Goal: Information Seeking & Learning: Learn about a topic

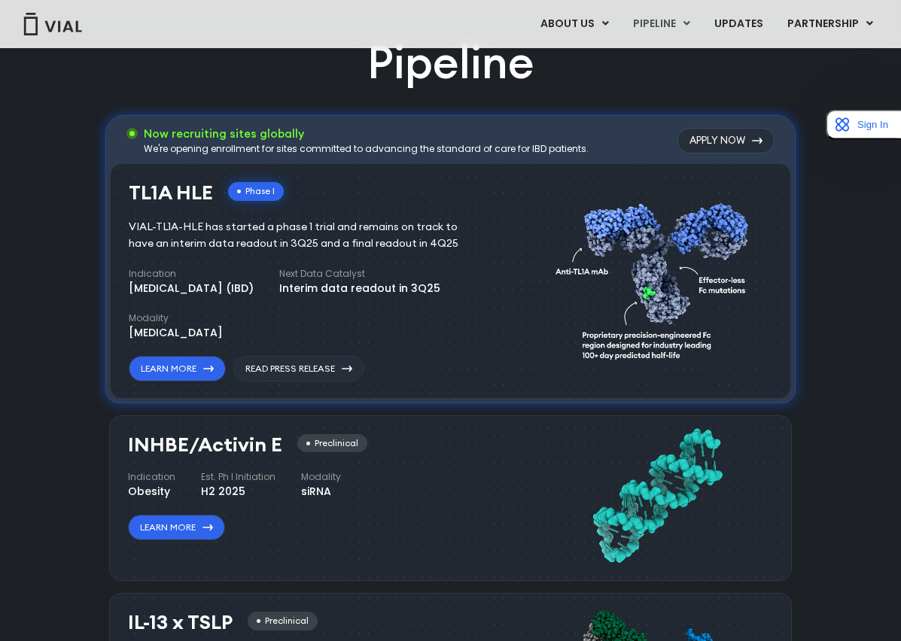
scroll to position [924, 0]
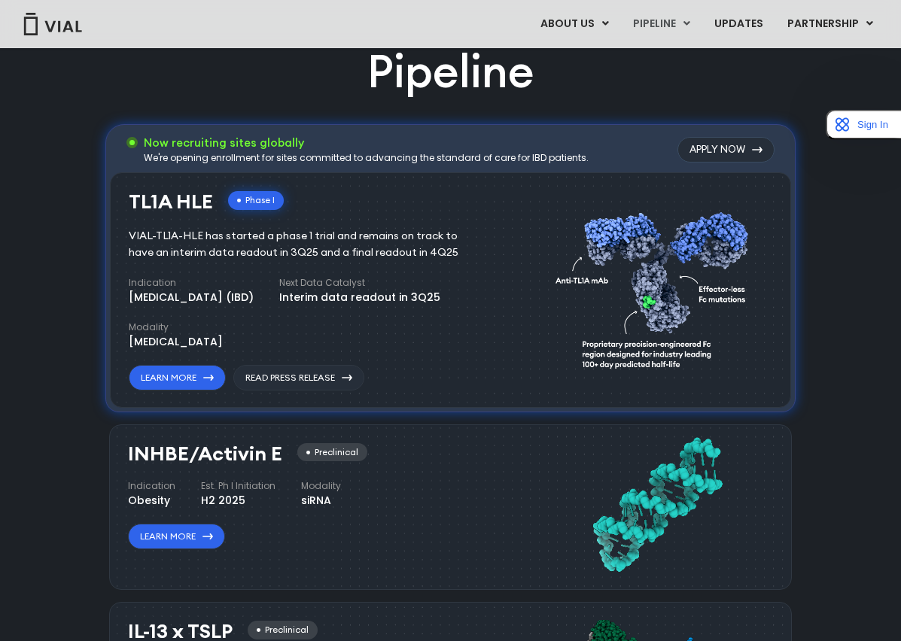
click at [374, 263] on div "TL1A HLE Phase I VIAL-TL1A-HLE has started a phase 1 trial and remains on track…" at bounding box center [311, 290] width 364 height 199
click at [366, 251] on div "VIAL-TL1A-HLE has started a phase 1 trial and remains on track to have an inter…" at bounding box center [305, 244] width 352 height 33
click at [265, 199] on div "Phase I" at bounding box center [256, 200] width 56 height 19
click at [200, 212] on h3 "TL1A HLE" at bounding box center [171, 202] width 84 height 22
click at [185, 199] on h3 "TL1A HLE" at bounding box center [171, 202] width 84 height 22
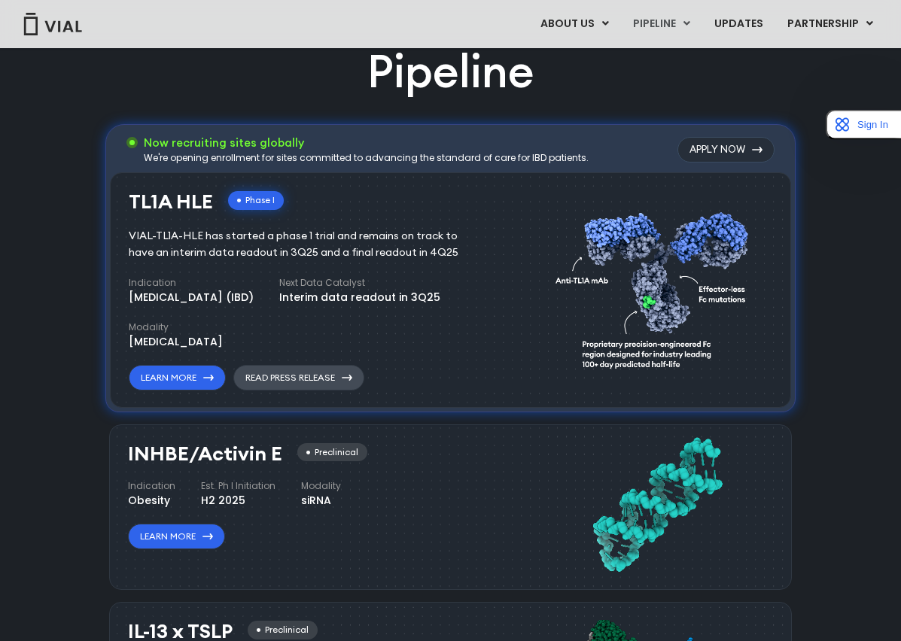
click at [303, 385] on link "Read Press Release" at bounding box center [298, 378] width 131 height 26
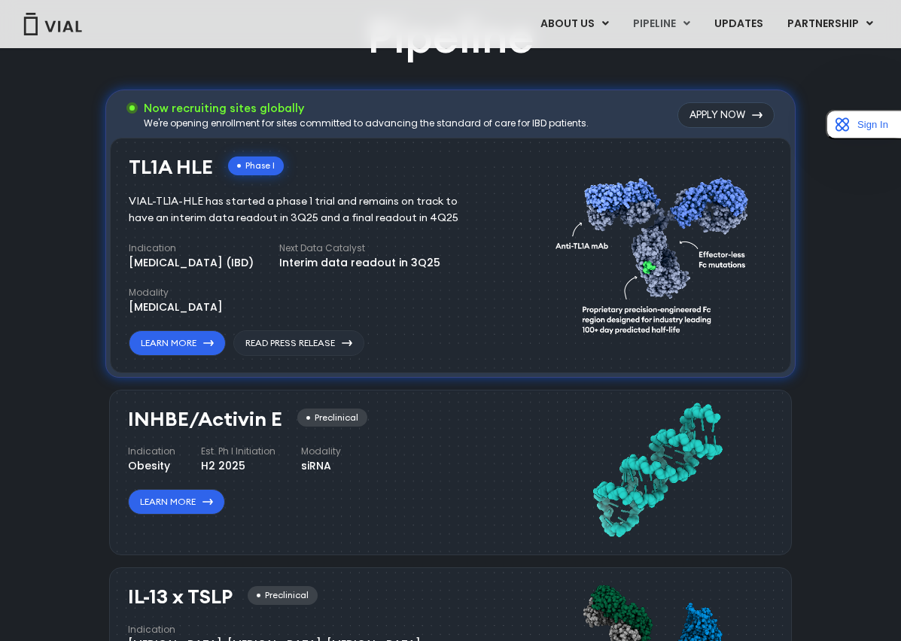
scroll to position [954, 0]
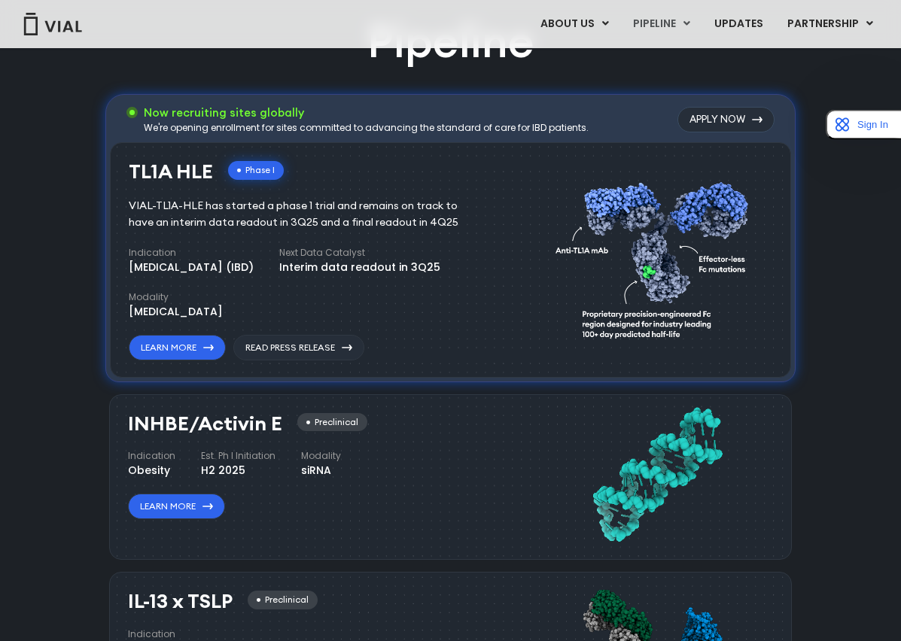
click at [361, 196] on div "TL1A HLE Phase I VIAL-TL1A-HLE has started a phase 1 trial and remains on track…" at bounding box center [311, 260] width 364 height 199
click at [182, 166] on h3 "TL1A HLE" at bounding box center [171, 172] width 84 height 22
click at [291, 333] on div "TL1A HLE Phase I VIAL-TL1A-HLE has started a phase 1 trial and remains on track…" at bounding box center [311, 260] width 364 height 199
click at [301, 358] on div "TL1A HLE Phase I VIAL-TL1A-HLE has started a phase 1 trial and remains on track…" at bounding box center [450, 260] width 681 height 236
click at [301, 349] on link "Read Press Release" at bounding box center [298, 348] width 131 height 26
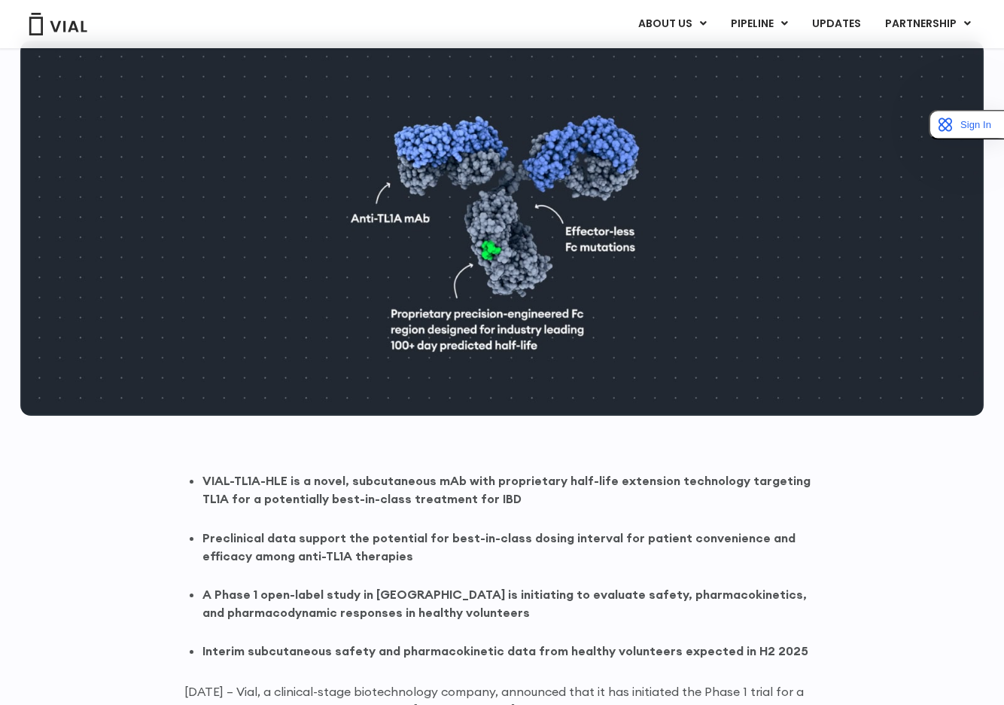
scroll to position [22, 0]
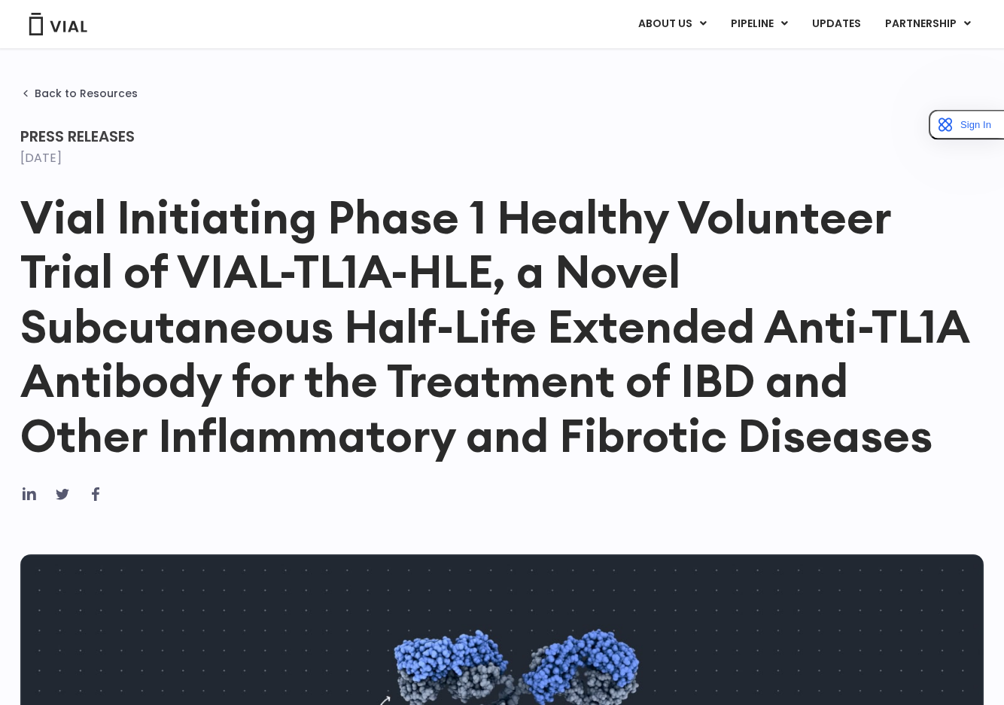
click at [65, 8] on div "ABOUT US ABOUT US CAREERS CONTACT US PIPELINE TL1A HLE PHASE 2 INHBE/ACTIVIN E …" at bounding box center [502, 24] width 974 height 48
click at [65, 24] on img at bounding box center [58, 24] width 60 height 23
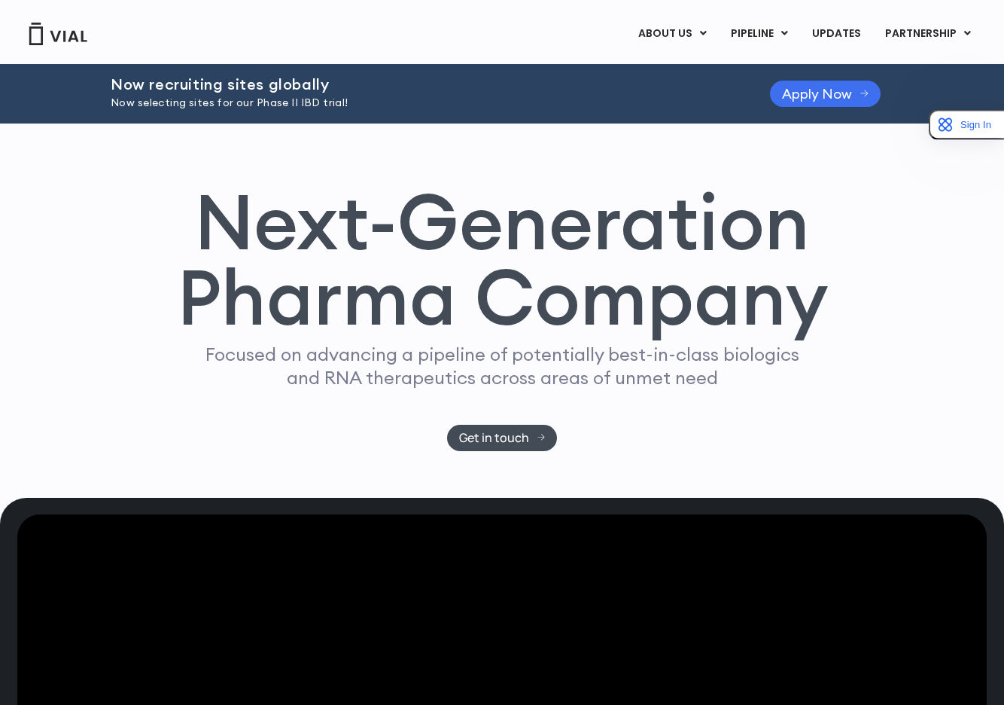
click at [817, 105] on link "Apply Now" at bounding box center [825, 94] width 111 height 26
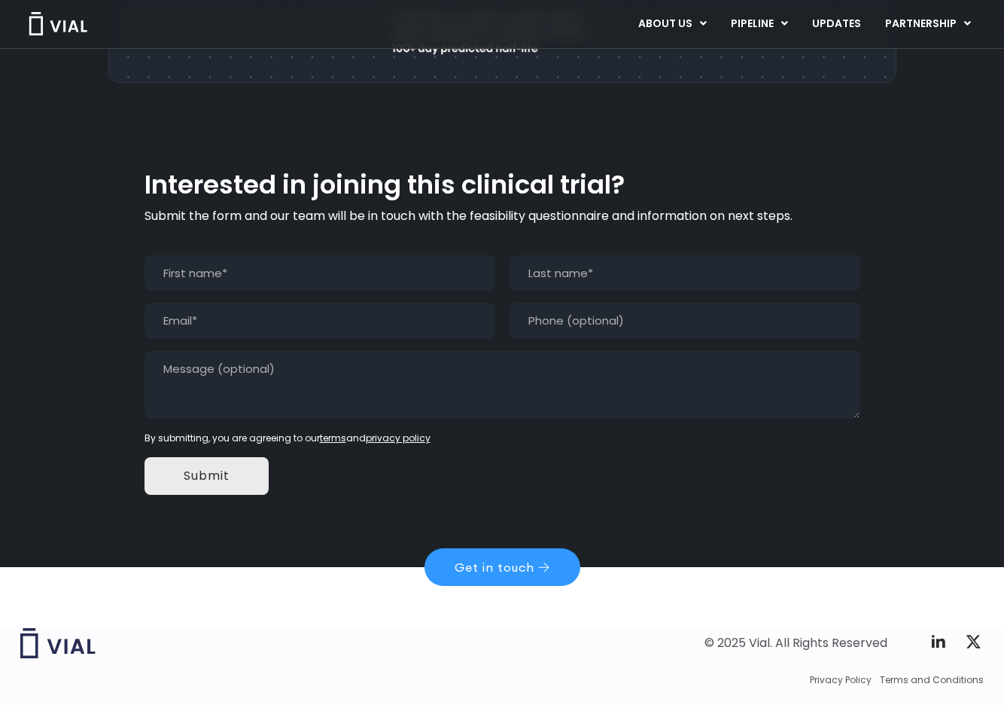
scroll to position [1362, 0]
